Goal: Task Accomplishment & Management: Manage account settings

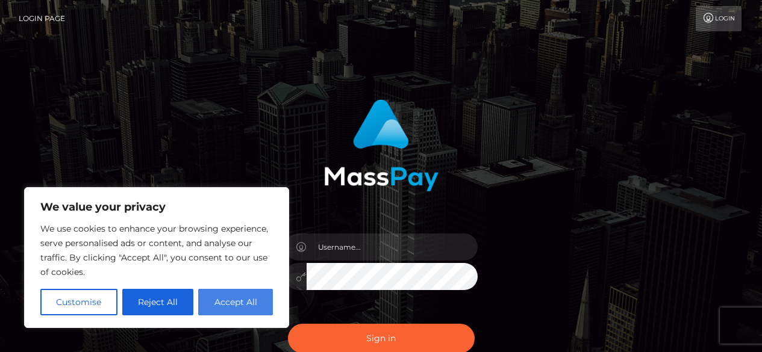
click at [247, 298] on button "Accept All" at bounding box center [235, 302] width 75 height 27
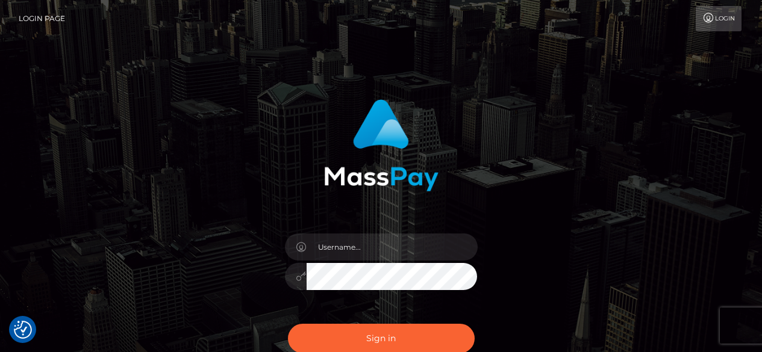
checkbox input "true"
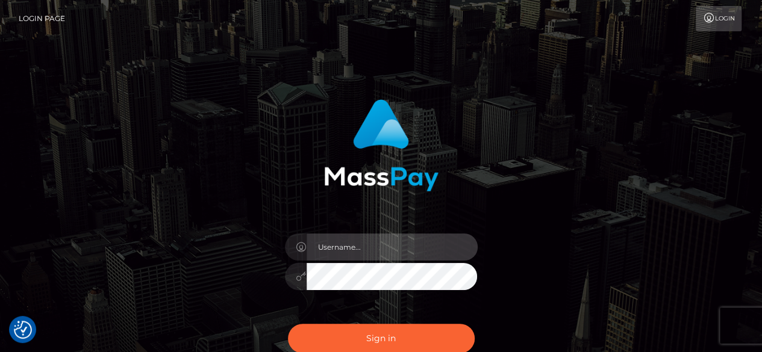
click at [377, 254] on input "text" at bounding box center [392, 247] width 171 height 27
type input "[EMAIL_ADDRESS][DOMAIN_NAME]"
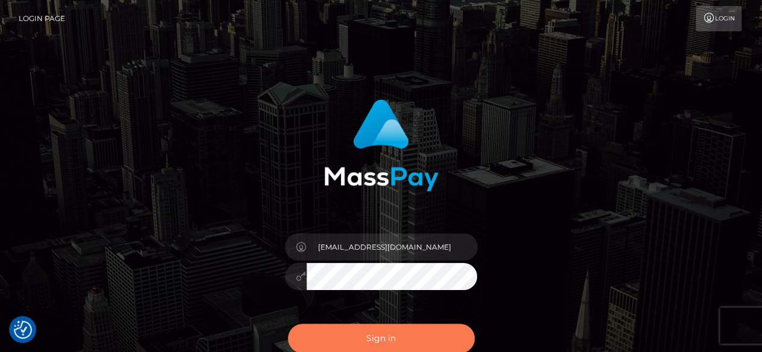
click at [355, 333] on button "Sign in" at bounding box center [381, 339] width 187 height 30
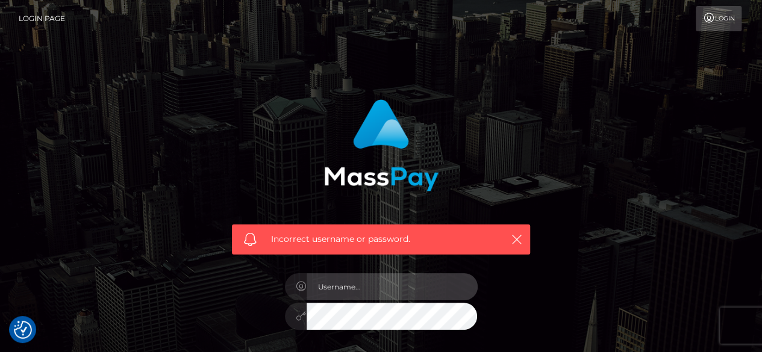
click at [413, 294] on input "text" at bounding box center [392, 286] width 171 height 27
type input "weronikarzeplinska1803@wp.pl"
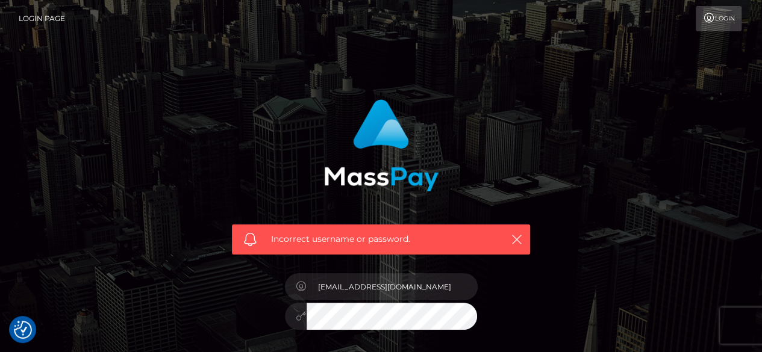
click at [255, 330] on div "Incorrect username or password. weronikarzeplinska1803@wp.pl" at bounding box center [381, 257] width 316 height 334
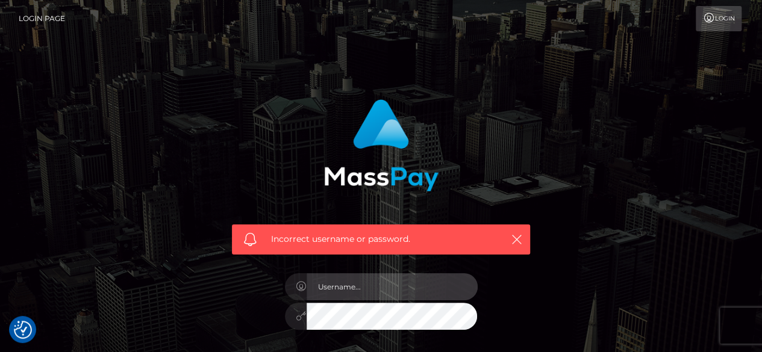
click at [350, 292] on input "text" at bounding box center [392, 286] width 171 height 27
type input "[EMAIL_ADDRESS][DOMAIN_NAME]"
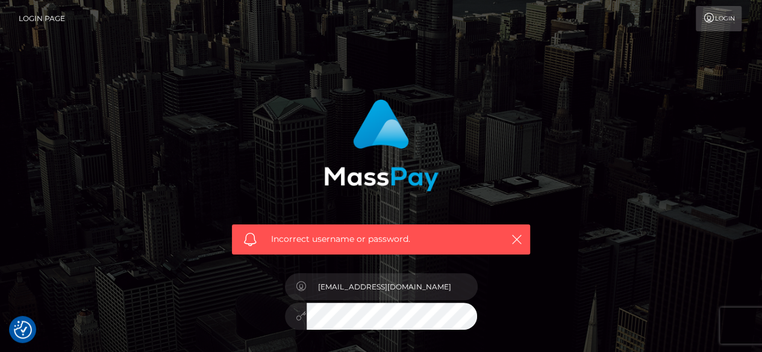
click at [270, 320] on div "Incorrect username or password. [EMAIL_ADDRESS][DOMAIN_NAME]" at bounding box center [381, 257] width 316 height 334
